Goal: Find specific fact: Find specific fact

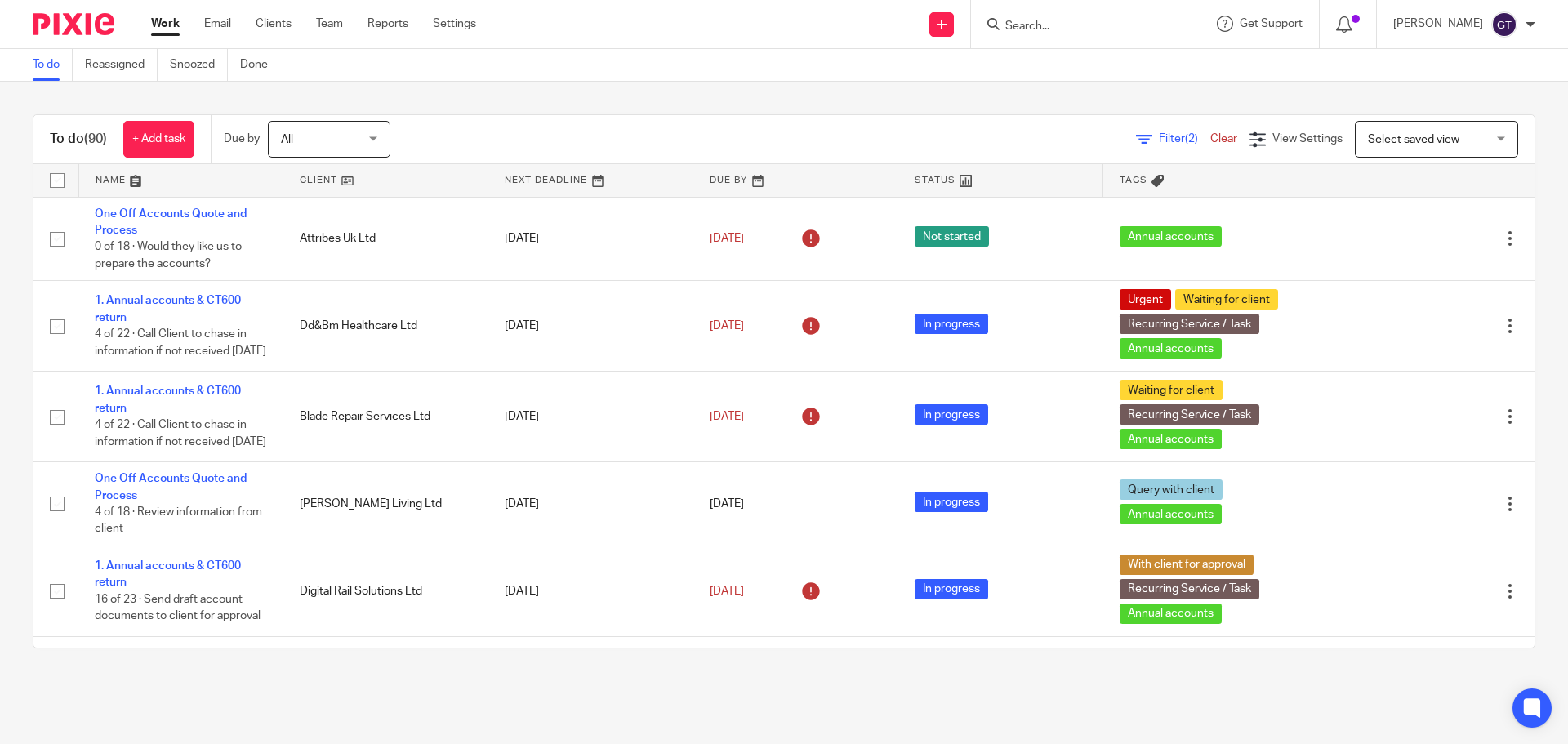
click at [1059, 31] on input "Search" at bounding box center [1076, 27] width 147 height 15
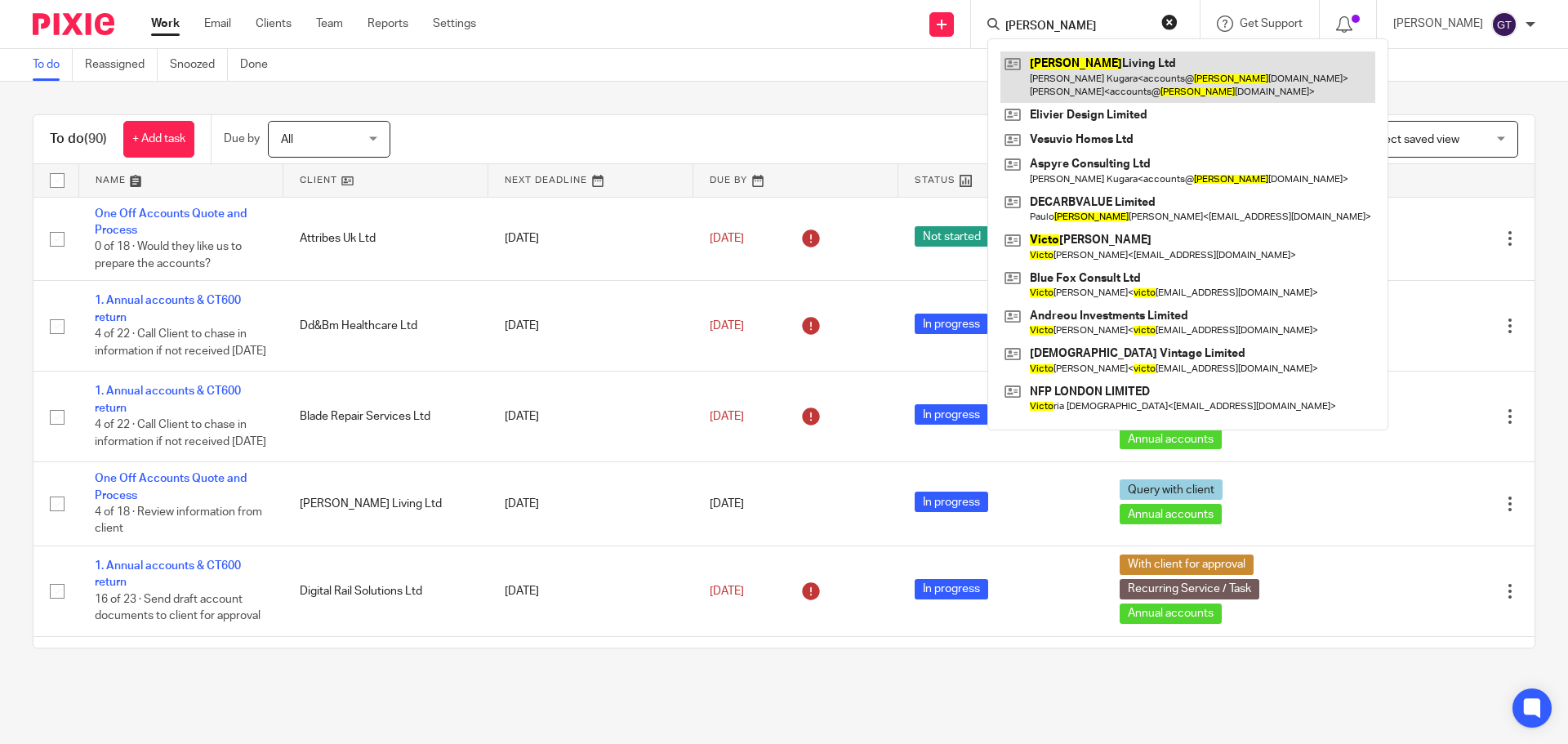
type input "[PERSON_NAME]"
click at [1100, 76] on link at bounding box center [1188, 77] width 375 height 51
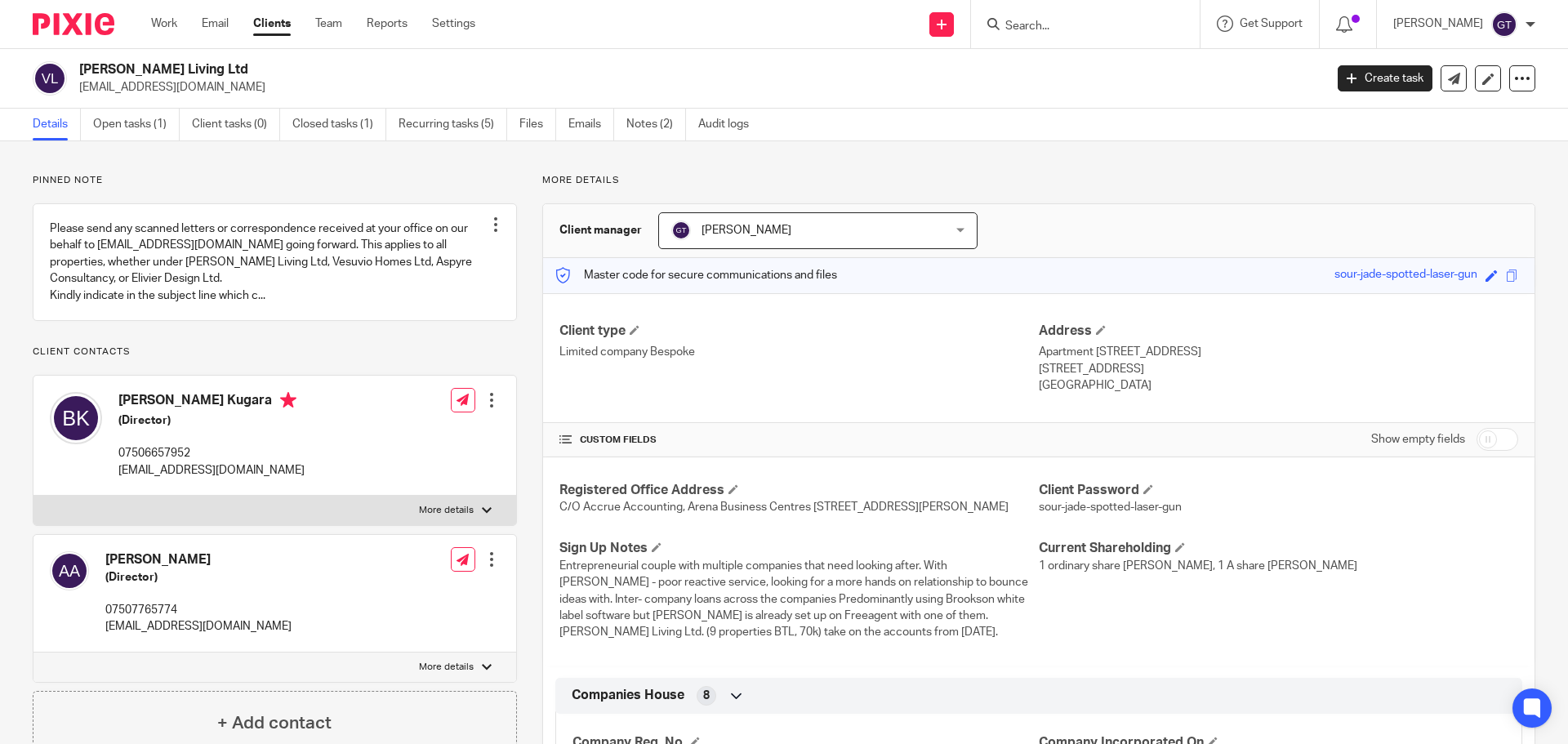
drag, startPoint x: 1468, startPoint y: 444, endPoint x: 1239, endPoint y: 394, distance: 234.4
click at [1476, 444] on input "checkbox" at bounding box center [1497, 439] width 42 height 23
checkbox input "true"
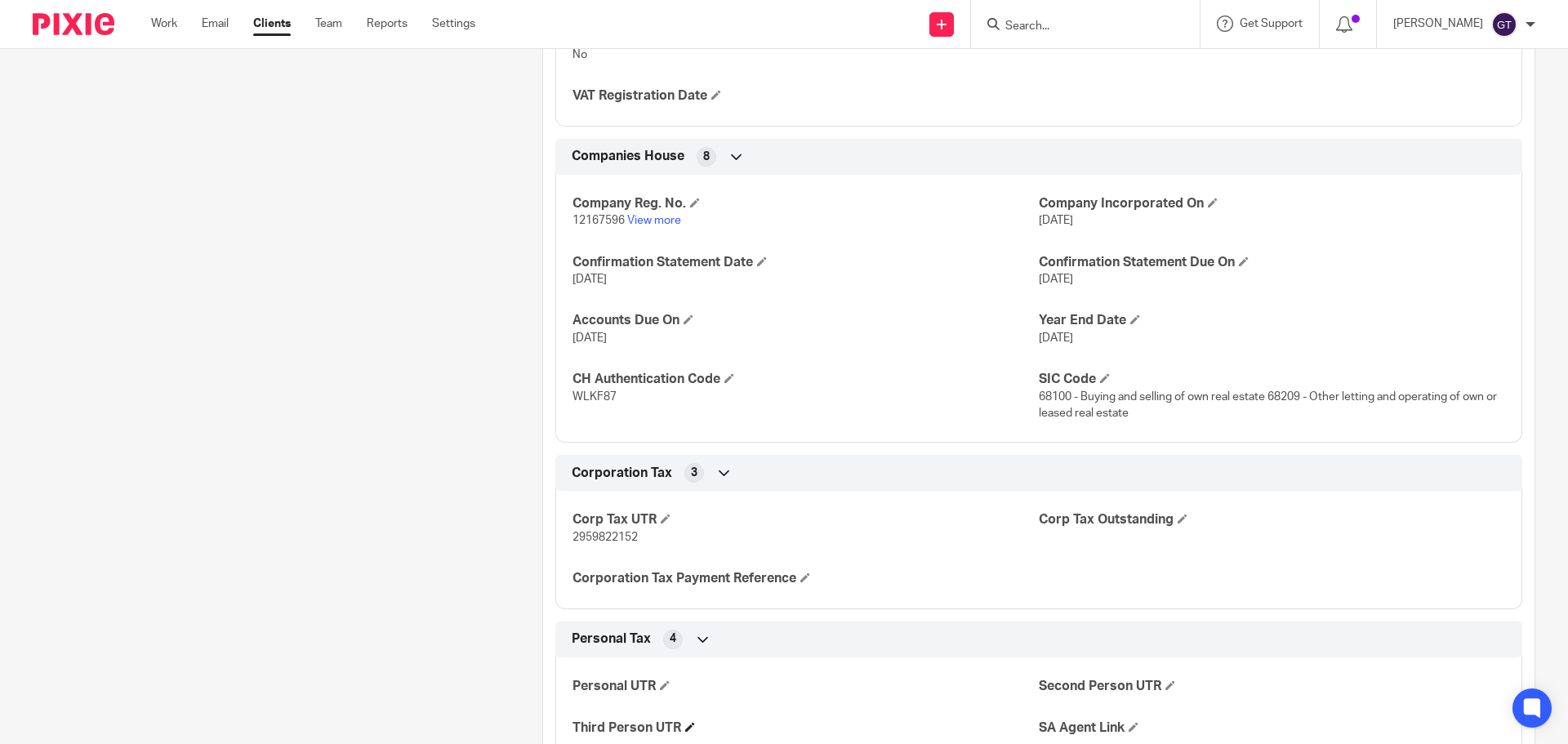
scroll to position [2286, 0]
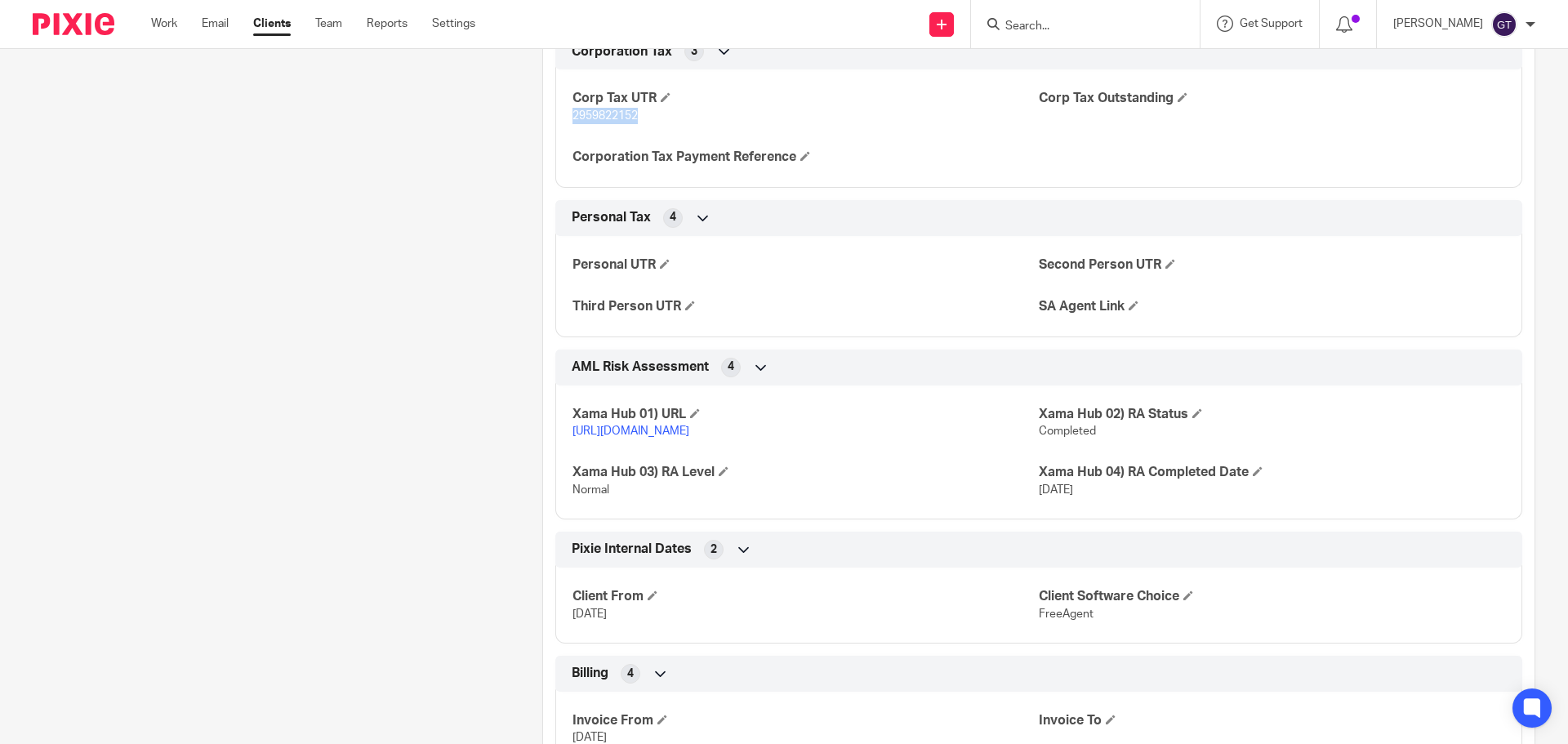
drag, startPoint x: 571, startPoint y: 133, endPoint x: 654, endPoint y: 129, distance: 83.1
click at [654, 129] on div "Corp Tax UTR 2959822152 Corp Tax Outstanding Corporation Tax Payment Reference" at bounding box center [1038, 122] width 967 height 130
copy span "2959822152"
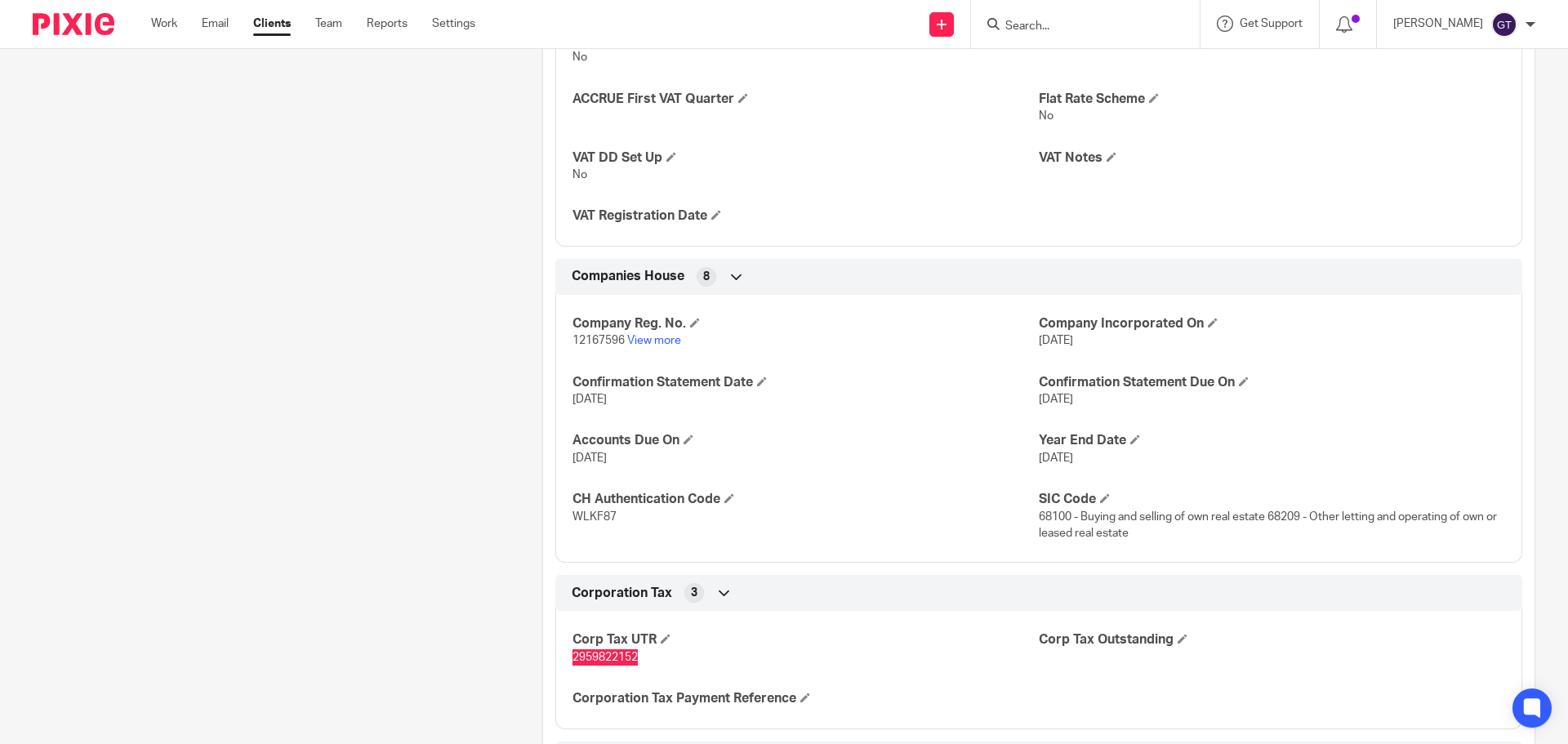
scroll to position [1714, 0]
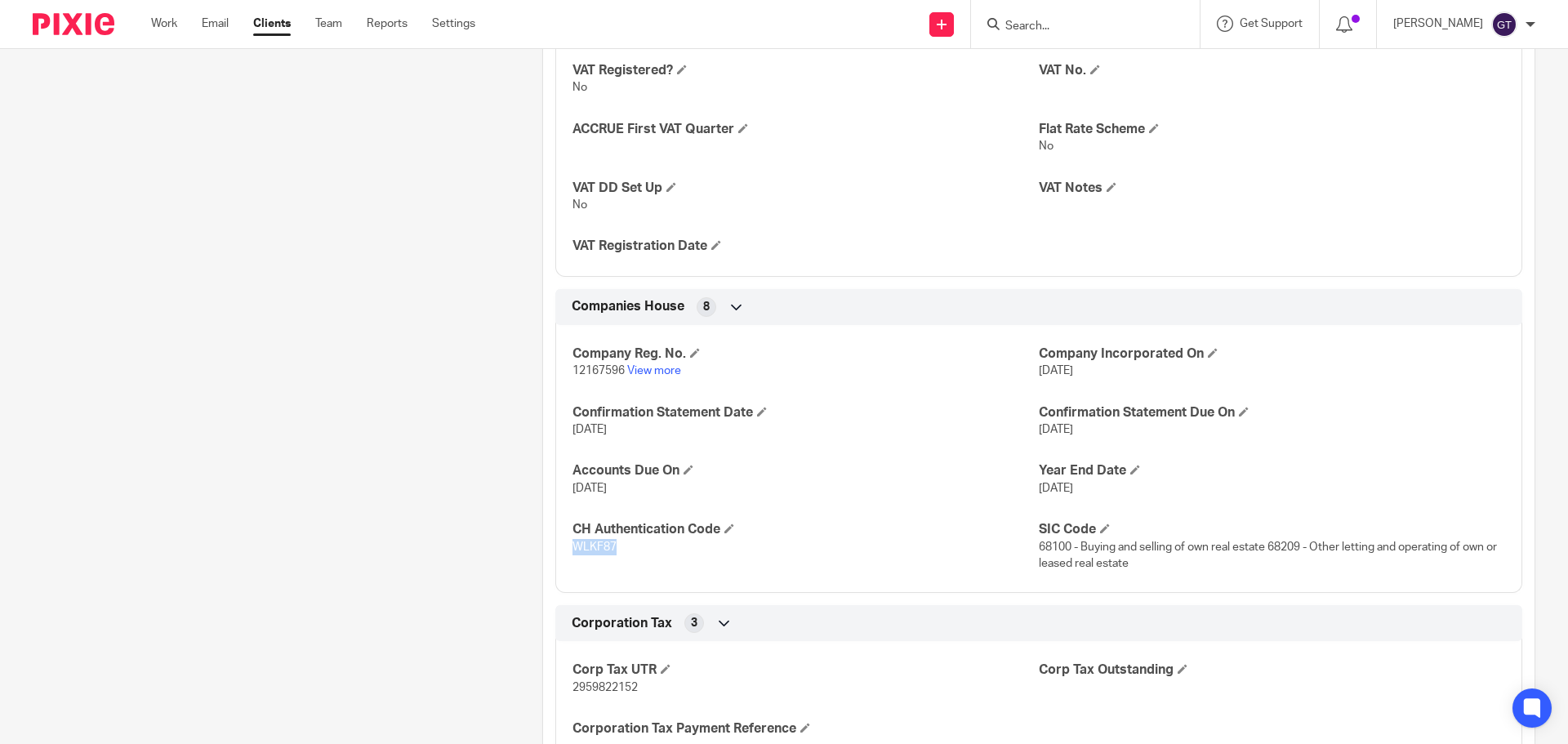
drag, startPoint x: 581, startPoint y: 565, endPoint x: 620, endPoint y: 563, distance: 39.1
click at [620, 556] on p "WLKF87" at bounding box center [805, 547] width 466 height 16
copy span "WLKF87"
